Goal: Information Seeking & Learning: Learn about a topic

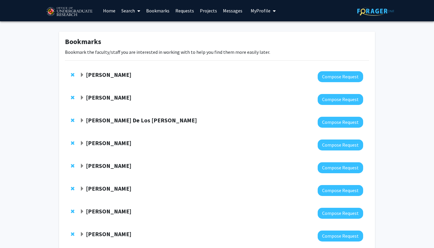
click at [108, 74] on strong "[PERSON_NAME]" at bounding box center [109, 74] width 46 height 7
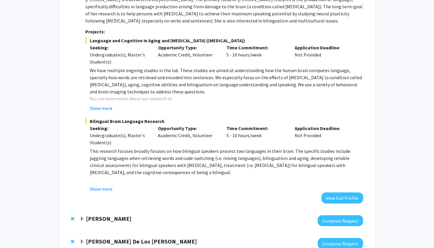
scroll to position [105, 0]
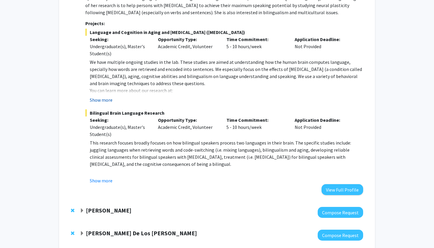
click at [104, 100] on button "Show more" at bounding box center [101, 99] width 23 height 7
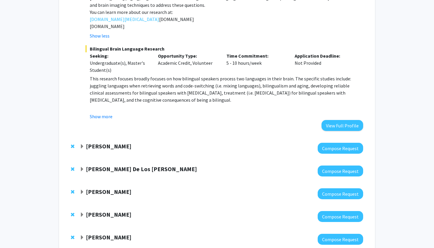
scroll to position [259, 0]
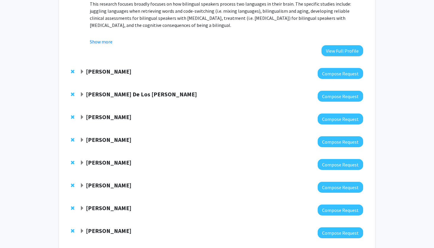
click at [100, 74] on strong "[PERSON_NAME]" at bounding box center [109, 71] width 46 height 7
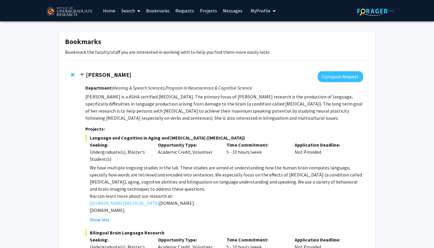
scroll to position [0, 0]
click at [129, 7] on link "Search" at bounding box center [130, 10] width 25 height 21
click at [132, 27] on span "Faculty/Staff" at bounding box center [139, 27] width 43 height 12
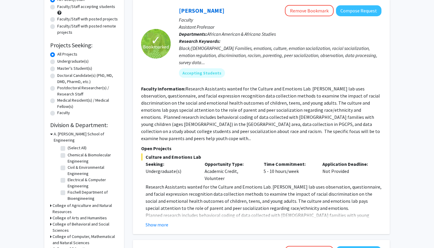
scroll to position [38, 0]
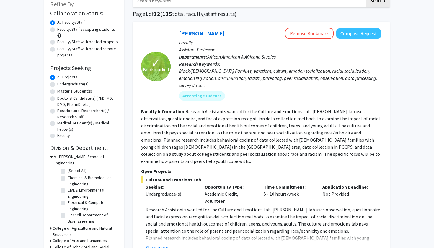
click at [79, 87] on label "Undergraduate(s)" at bounding box center [72, 84] width 31 height 6
click at [61, 85] on input "Undergraduate(s)" at bounding box center [59, 83] width 4 height 4
radio input "true"
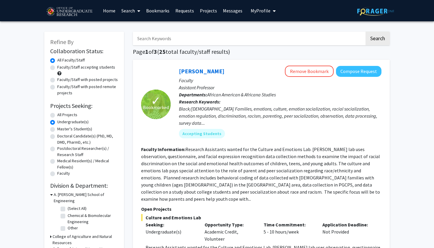
click at [86, 69] on label "Faculty/Staff accepting students" at bounding box center [86, 67] width 58 height 6
click at [61, 68] on input "Faculty/Staff accepting students" at bounding box center [59, 66] width 4 height 4
radio input "true"
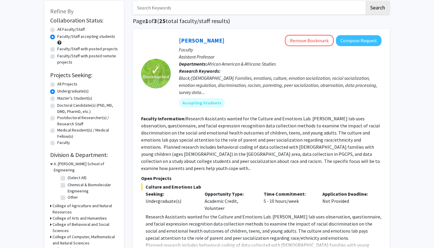
scroll to position [37, 0]
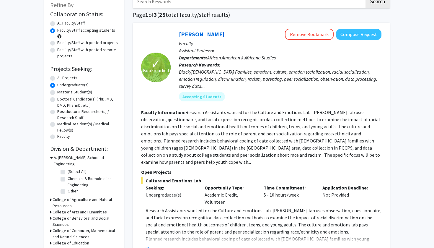
click at [60, 26] on label "All Faculty/Staff" at bounding box center [70, 23] width 27 height 6
click at [60, 24] on input "All Faculty/Staff" at bounding box center [59, 22] width 4 height 4
radio input "true"
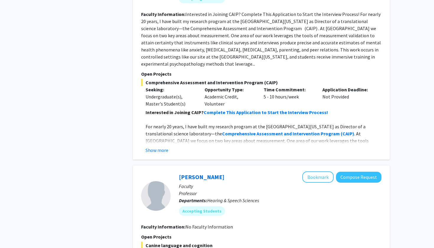
scroll to position [1412, 0]
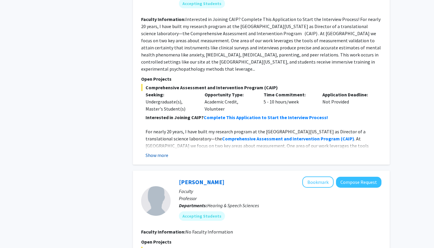
click at [160, 152] on button "Show more" at bounding box center [157, 155] width 23 height 7
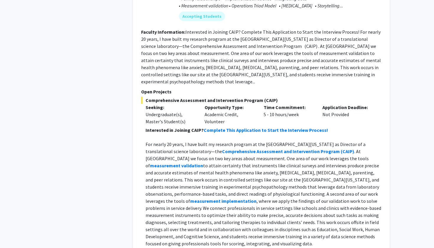
scroll to position [1400, 0]
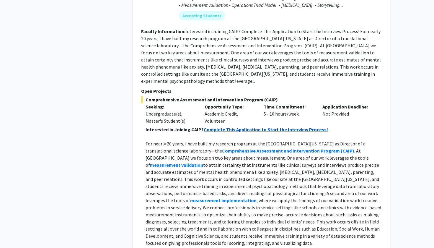
click at [207, 126] on strong "Complete This Application to Start the Interview Process!" at bounding box center [266, 129] width 124 height 6
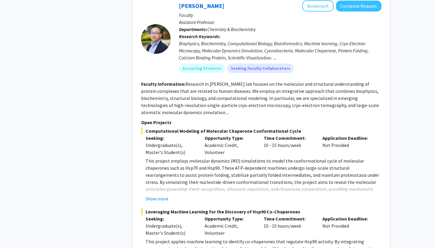
scroll to position [2434, 0]
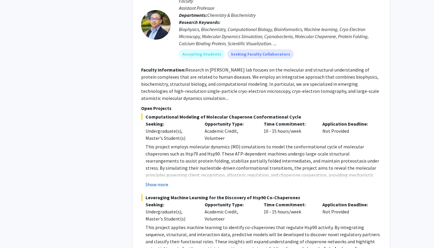
click at [158, 181] on button "Show more" at bounding box center [157, 184] width 23 height 7
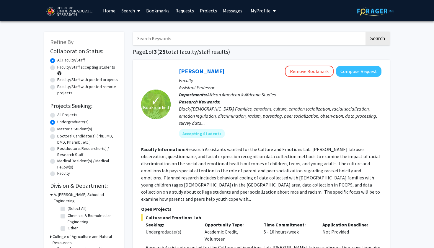
scroll to position [0, 0]
click at [178, 14] on link "Requests" at bounding box center [185, 10] width 25 height 21
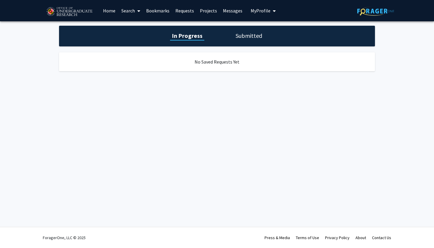
click at [162, 7] on link "Bookmarks" at bounding box center [157, 10] width 29 height 21
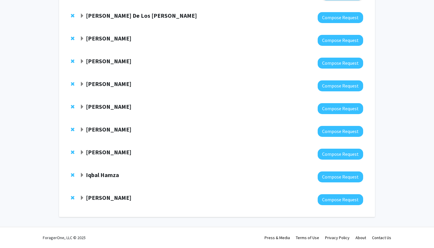
scroll to position [567, 0]
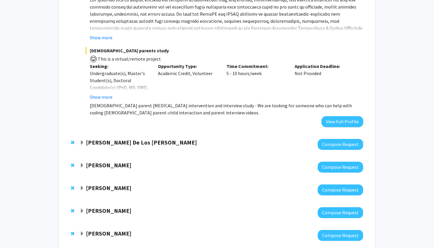
click at [100, 144] on strong "[PERSON_NAME] De Los [PERSON_NAME]" at bounding box center [141, 142] width 111 height 7
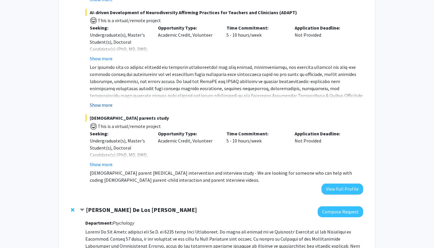
scroll to position [500, 0]
click at [100, 166] on button "Show more" at bounding box center [101, 163] width 23 height 7
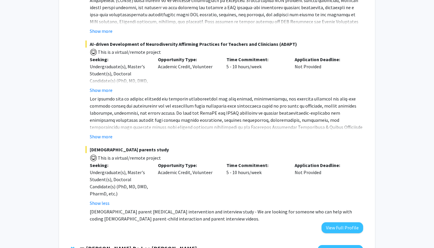
scroll to position [462, 0]
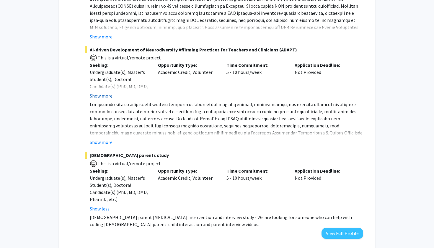
click at [104, 99] on button "Show more" at bounding box center [101, 95] width 23 height 7
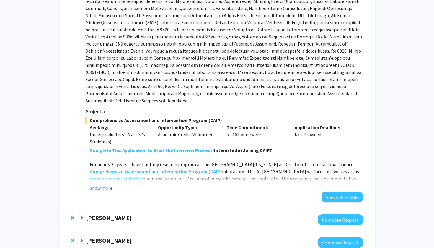
scroll to position [779, 0]
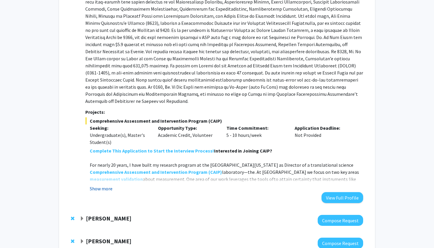
click at [105, 185] on button "Show more" at bounding box center [101, 188] width 23 height 7
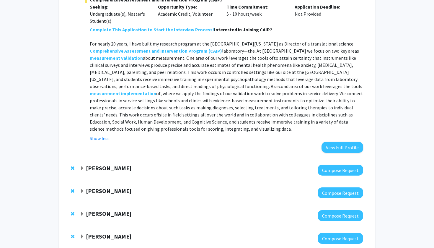
scroll to position [901, 0]
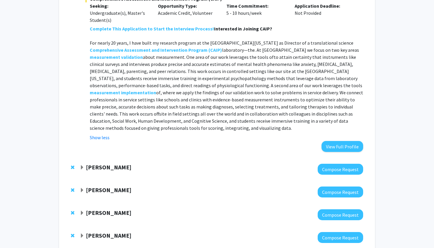
click at [103, 163] on strong "[PERSON_NAME]" at bounding box center [109, 166] width 46 height 7
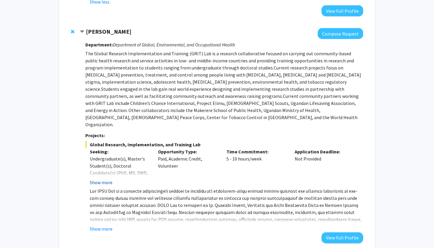
scroll to position [1038, 0]
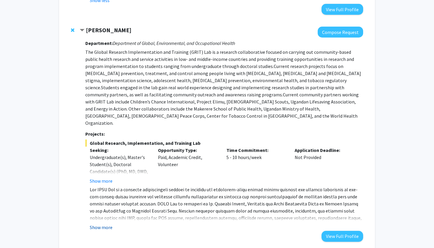
click at [102, 224] on button "Show more" at bounding box center [101, 227] width 23 height 7
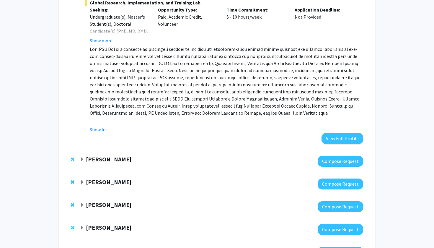
scroll to position [1185, 0]
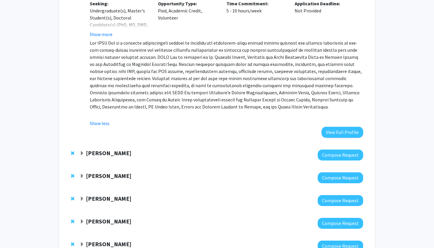
click at [106, 195] on strong "[PERSON_NAME]" at bounding box center [109, 198] width 46 height 7
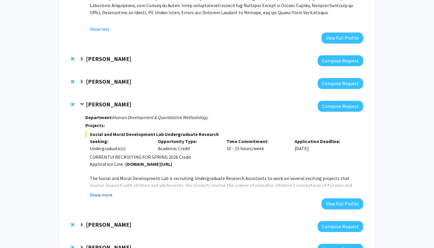
scroll to position [1279, 0]
click at [106, 191] on button "Show more" at bounding box center [101, 194] width 23 height 7
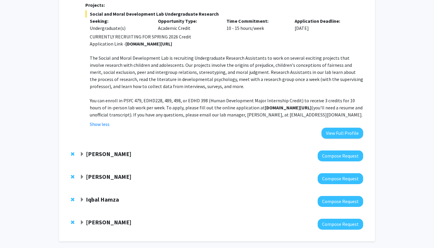
scroll to position [1395, 0]
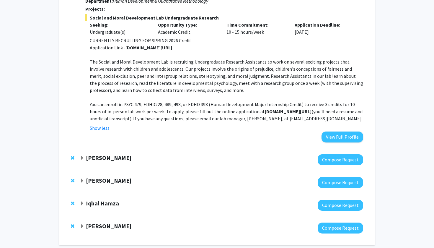
click at [103, 177] on strong "[PERSON_NAME]" at bounding box center [109, 180] width 46 height 7
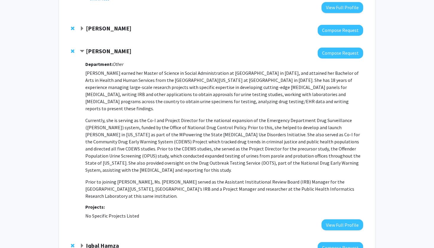
scroll to position [1524, 0]
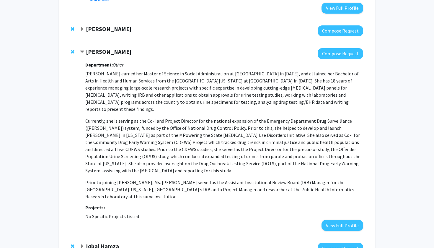
click at [97, 242] on strong "Iqbal Hamza" at bounding box center [102, 245] width 33 height 7
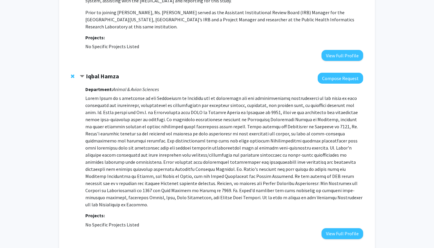
scroll to position [1694, 0]
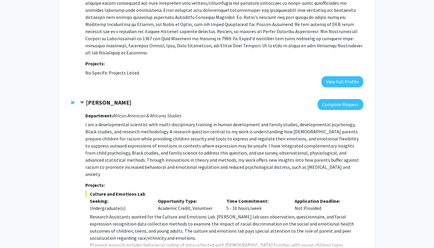
scroll to position [1846, 0]
click at [99, 194] on div "Department: African American & Africana Studies I am a developmental scientist …" at bounding box center [224, 189] width 278 height 159
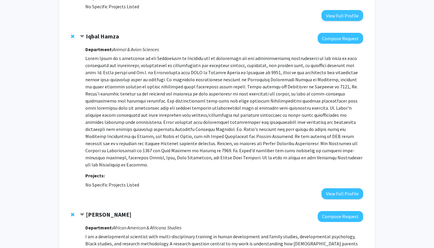
scroll to position [1712, 0]
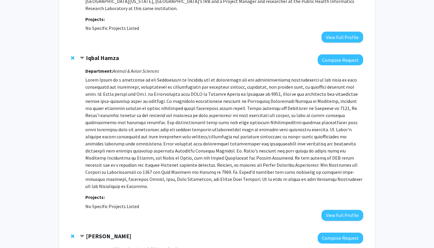
click at [75, 48] on div "[PERSON_NAME] Compose Request Department: Animal & Avian Sciences Projects: No …" at bounding box center [217, 137] width 304 height 178
